Goal: Information Seeking & Learning: Learn about a topic

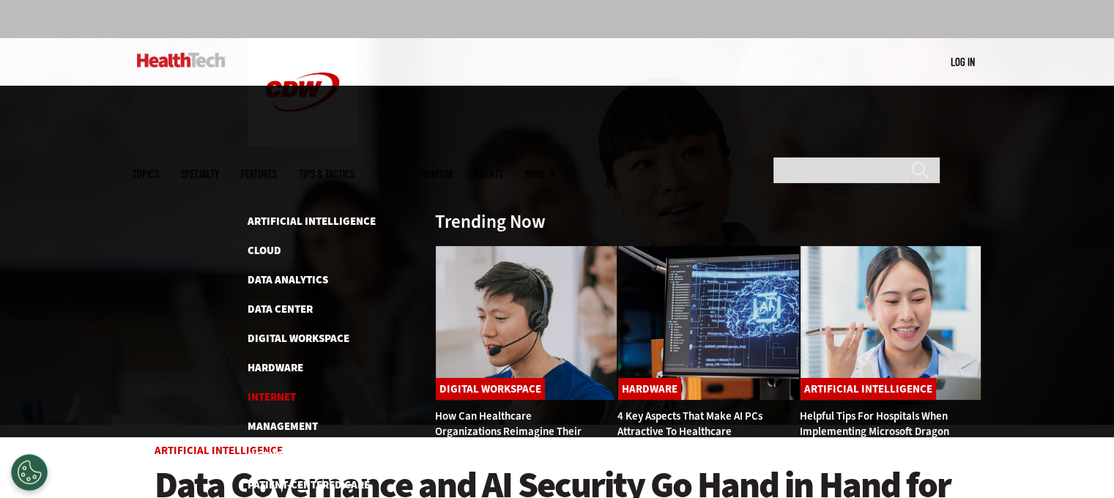
scroll to position [73, 0]
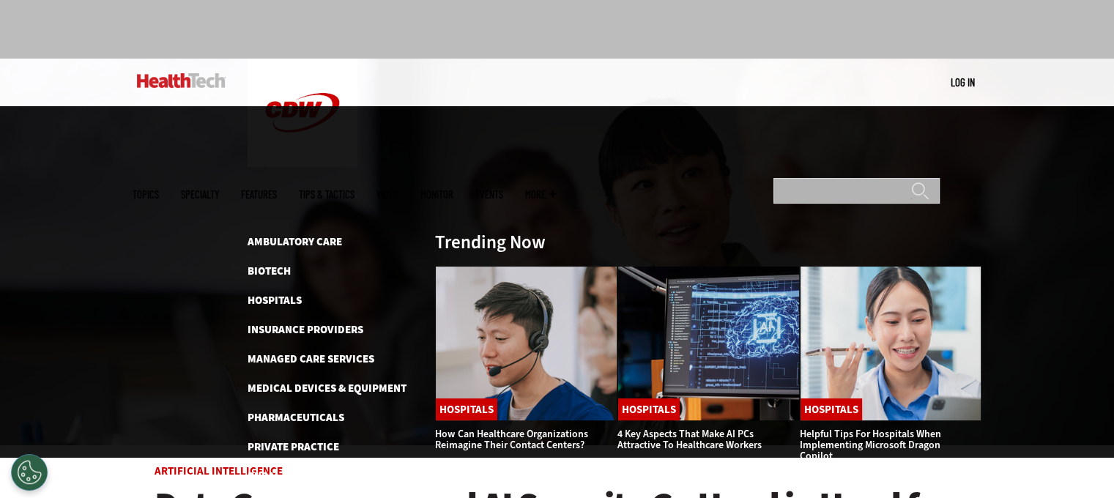
click at [822, 178] on input "Search" at bounding box center [856, 191] width 166 height 26
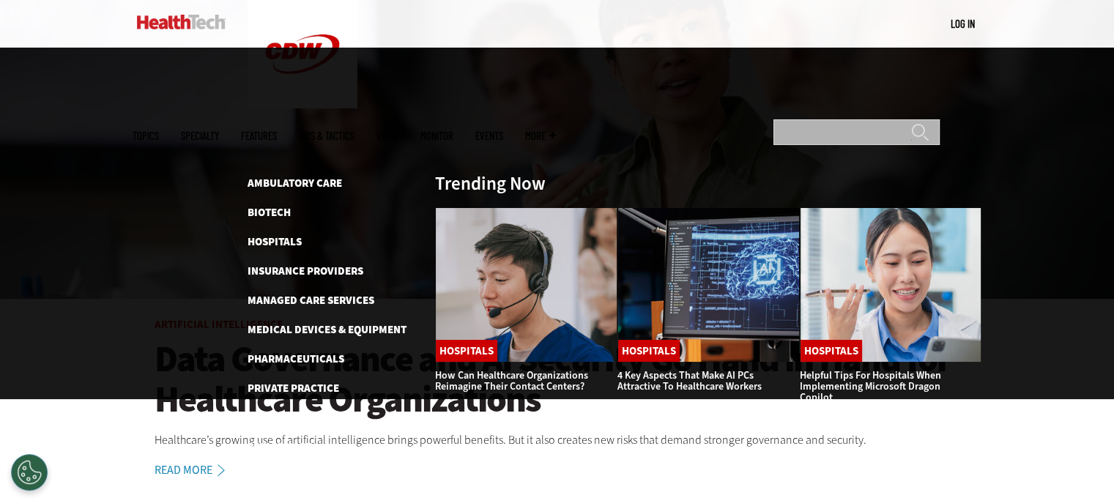
scroll to position [293, 0]
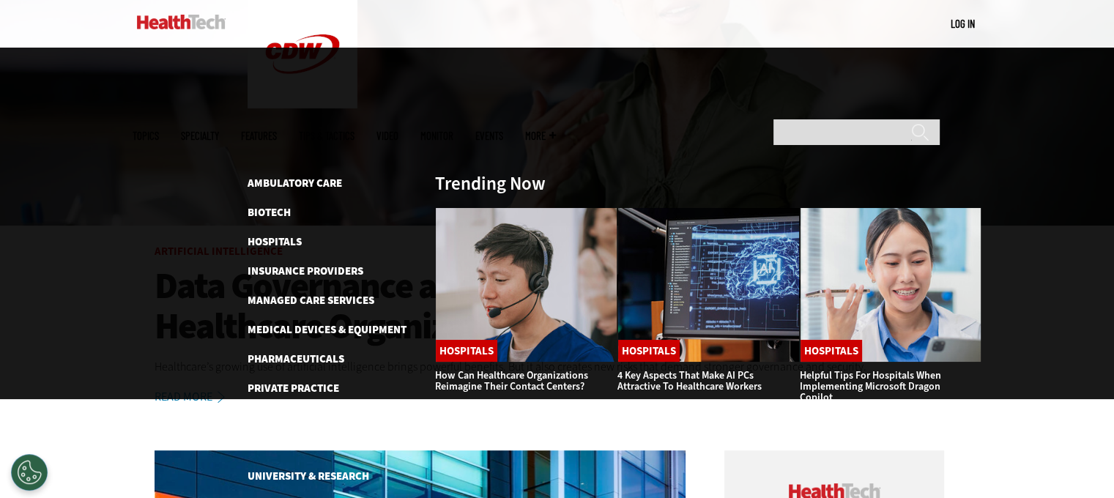
click at [108, 29] on div "MENU Log in Mobile menu Topics Artificial Intelligence Cloud Data Analytics Dat…" at bounding box center [557, 24] width 1114 height 48
click at [155, 29] on img at bounding box center [181, 22] width 89 height 15
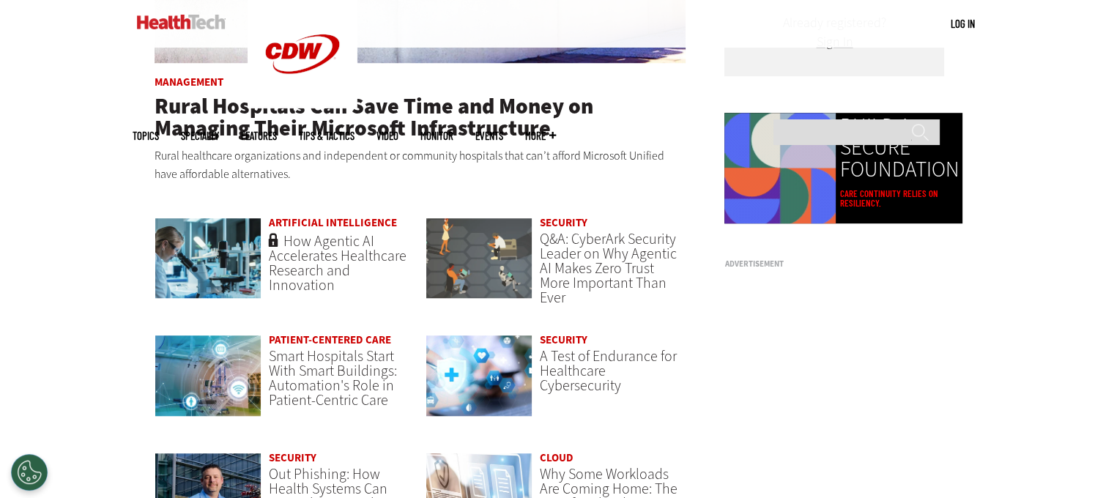
scroll to position [1025, 0]
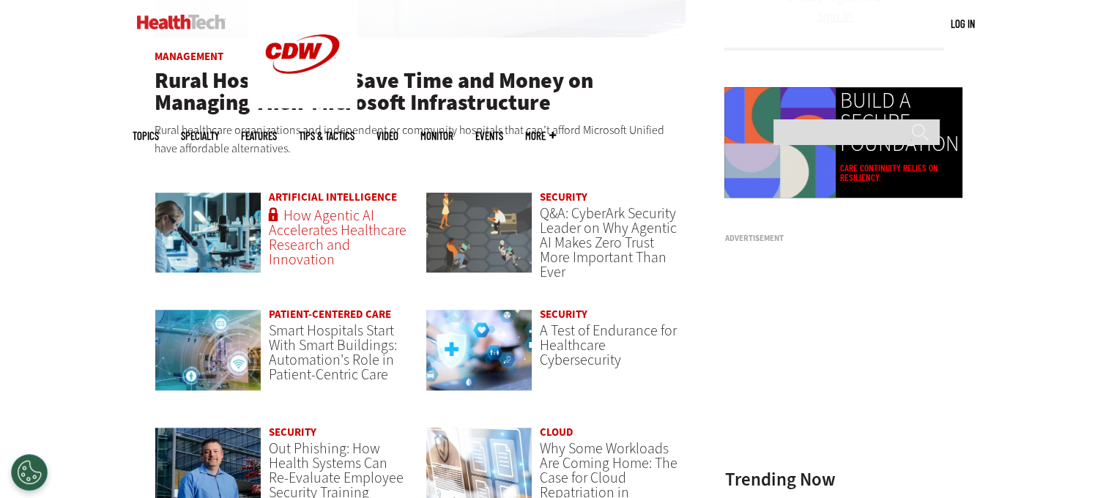
click at [310, 237] on span "How Agentic AI Accelerates Healthcare Research and Innovation" at bounding box center [338, 238] width 138 height 64
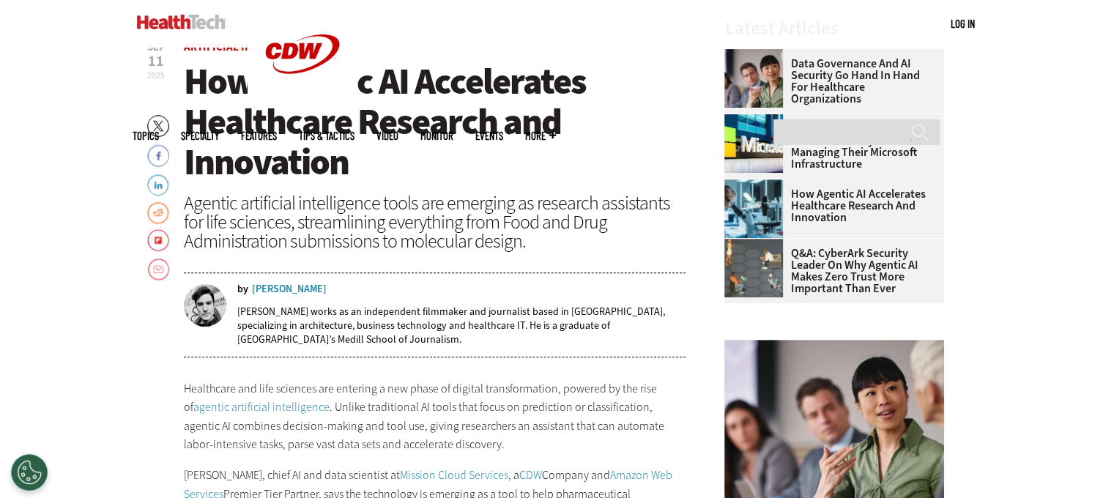
scroll to position [513, 0]
